Goal: Task Accomplishment & Management: Manage account settings

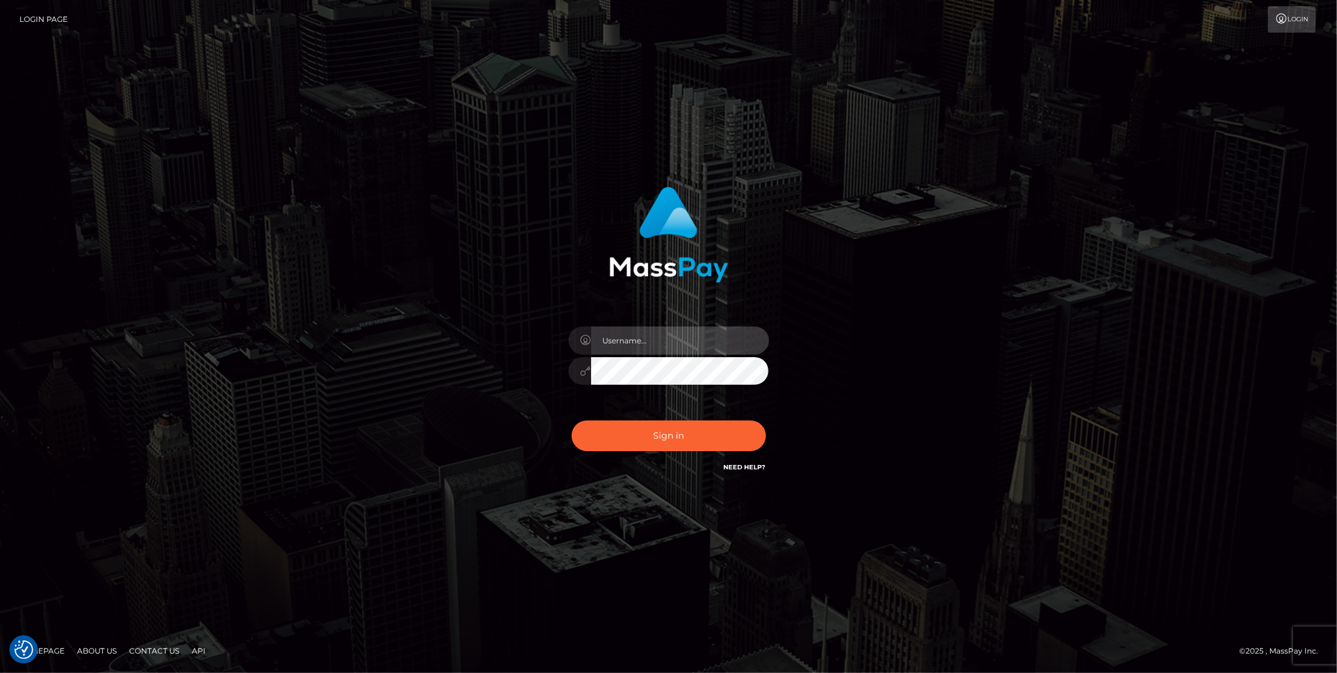
click at [673, 343] on input "text" at bounding box center [680, 341] width 178 height 28
type input "ashbil"
click at [694, 446] on button "Sign in" at bounding box center [669, 436] width 194 height 31
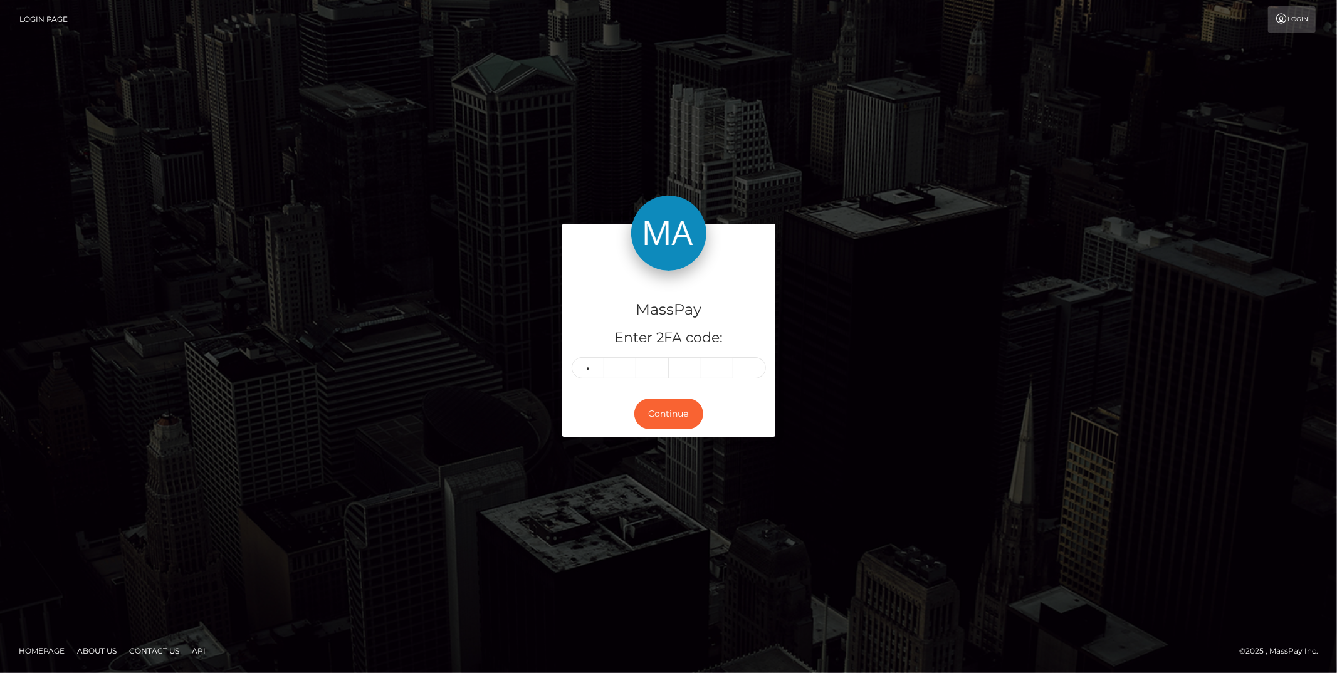
type input "9"
type input "7"
type input "3"
type input "1"
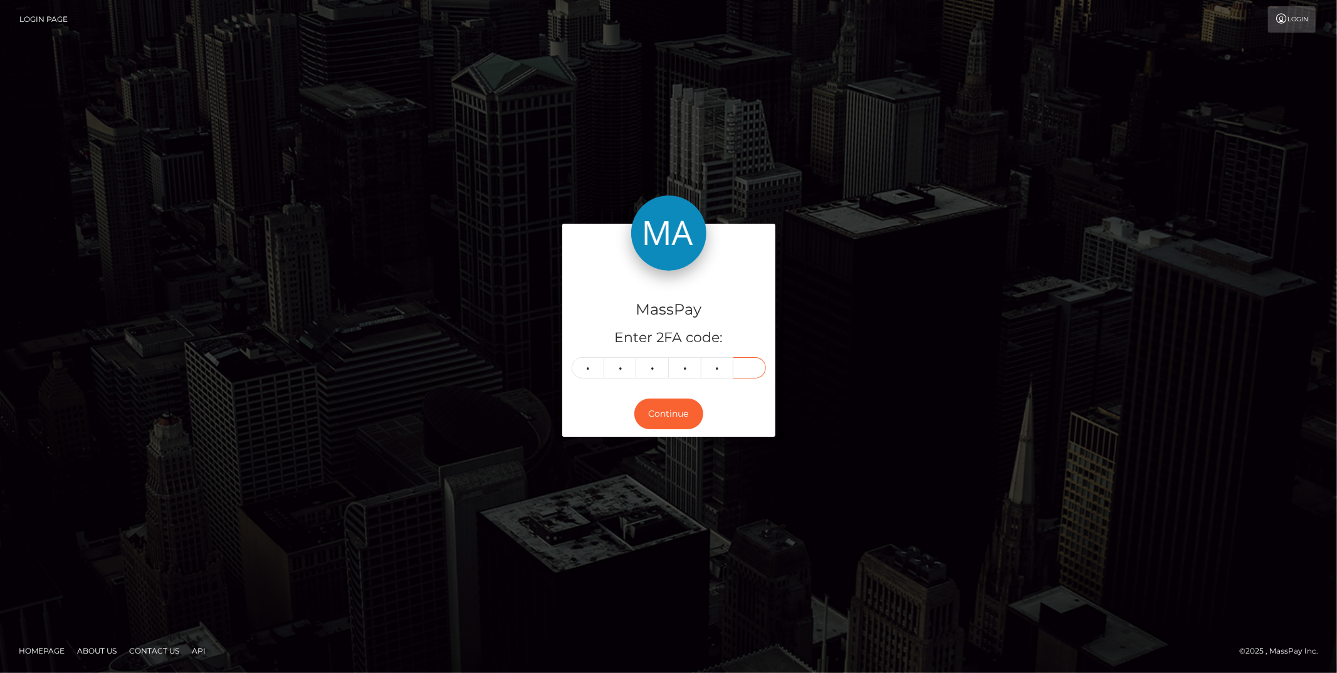
type input "0"
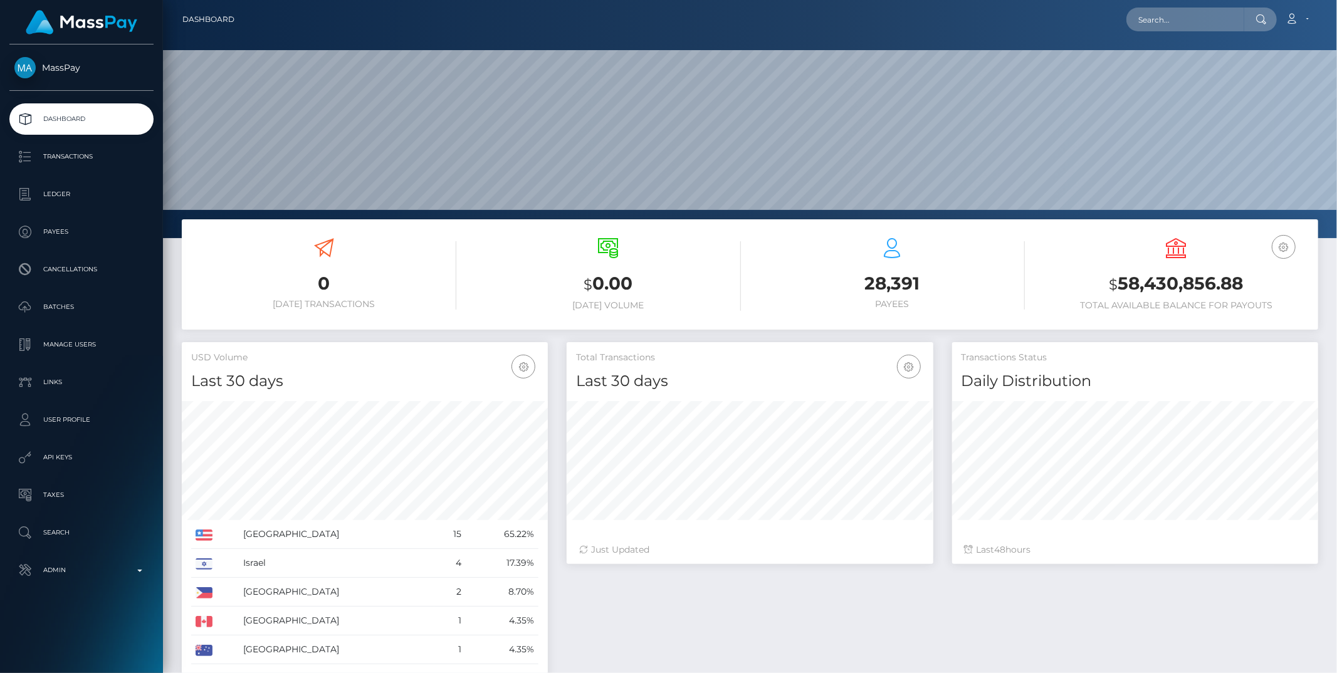
scroll to position [222, 366]
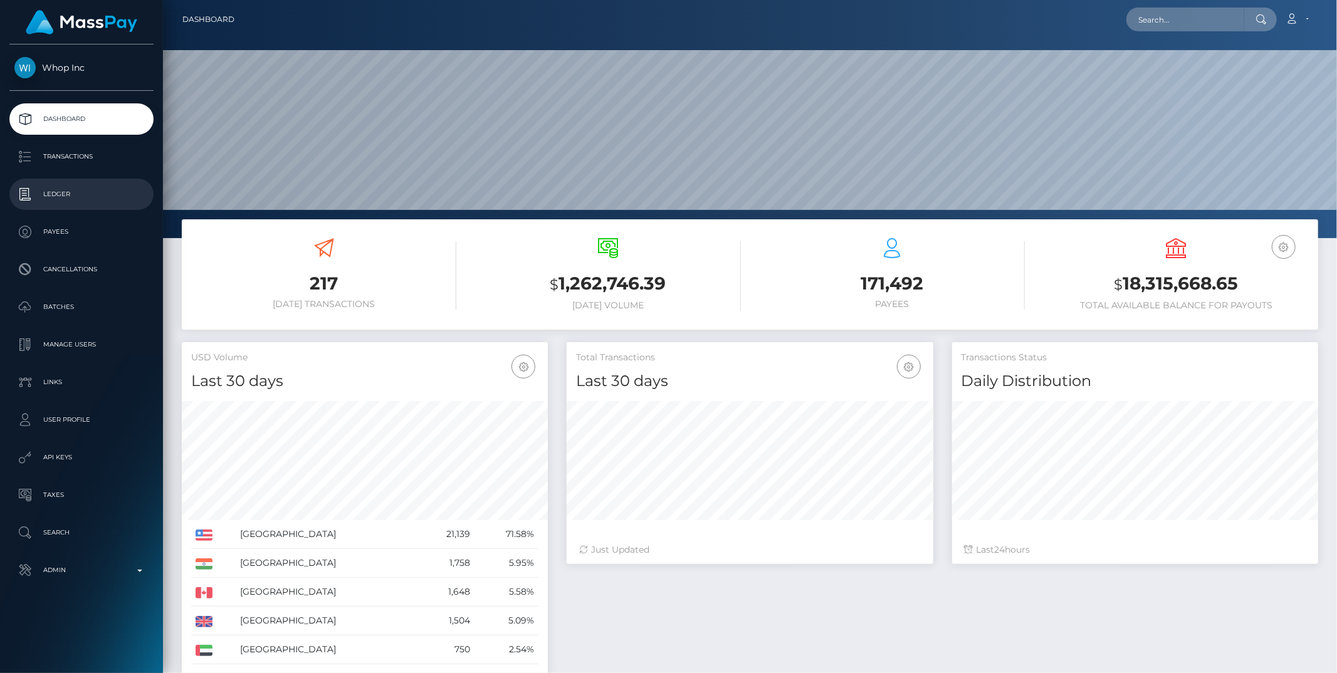
scroll to position [222, 366]
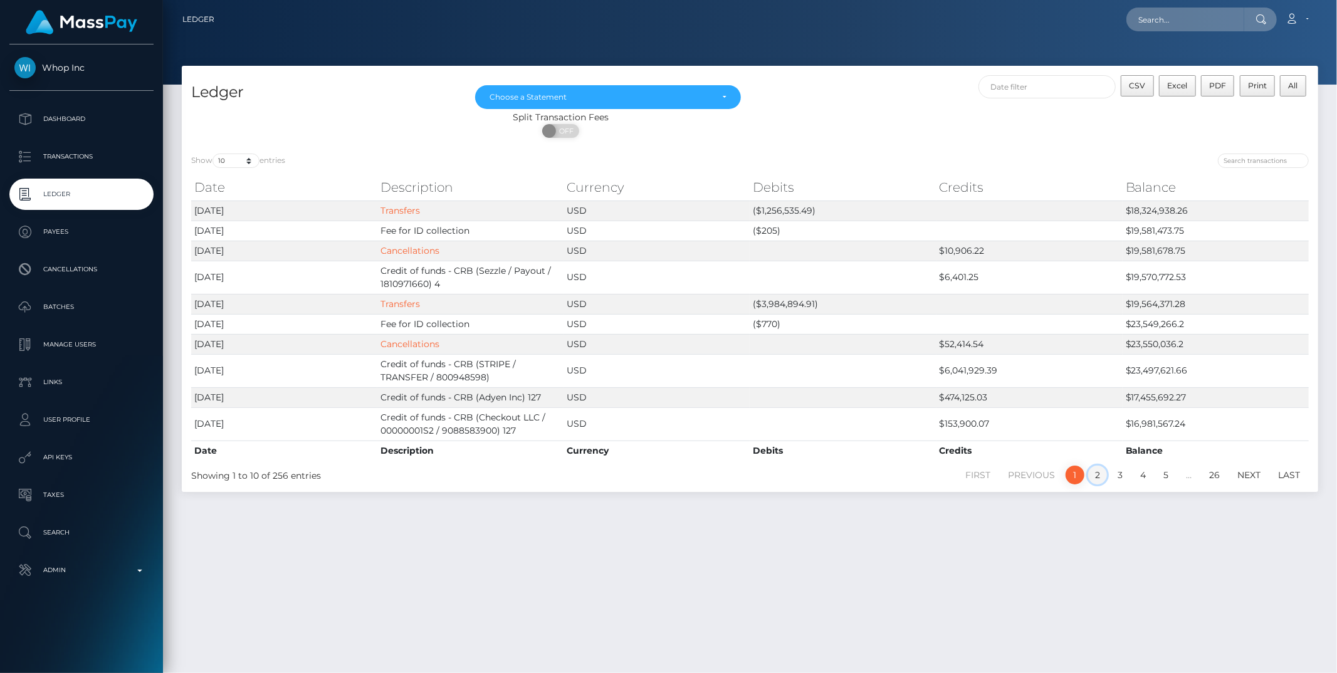
click at [1095, 480] on link "2" at bounding box center [1097, 475] width 19 height 19
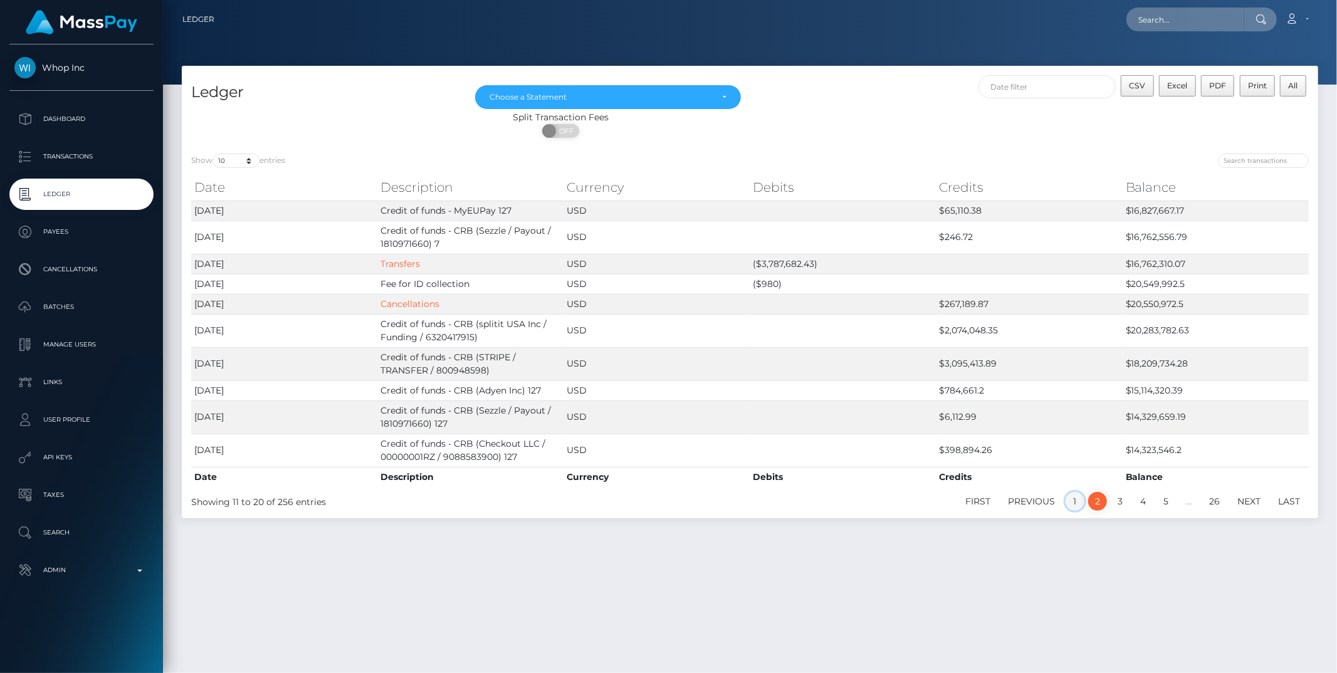
click at [1074, 498] on link "1" at bounding box center [1075, 501] width 19 height 19
